Goal: Go to known website: Go to known website

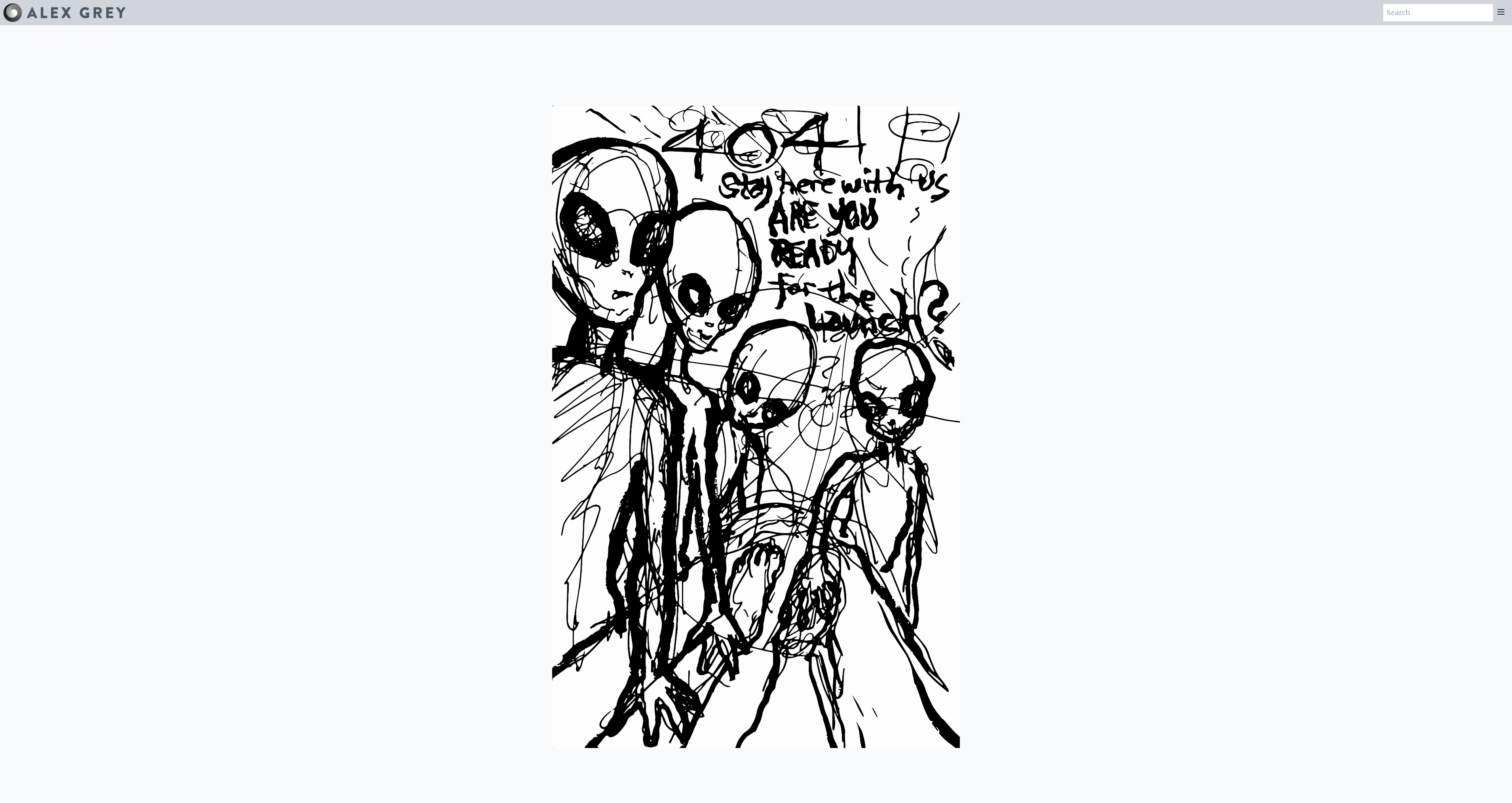
click at [342, 201] on div at bounding box center [756, 427] width 1512 height 803
